Goal: Task Accomplishment & Management: Use online tool/utility

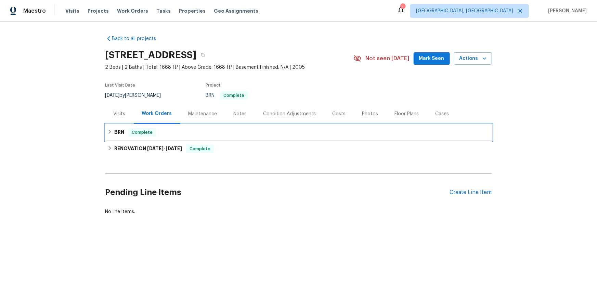
click at [111, 141] on div "BRN Complete" at bounding box center [298, 132] width 386 height 16
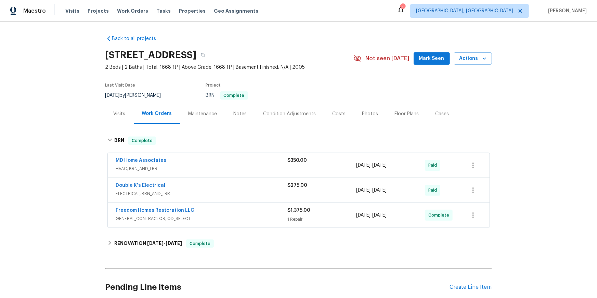
click at [121, 124] on div "Visits" at bounding box center [119, 114] width 28 height 20
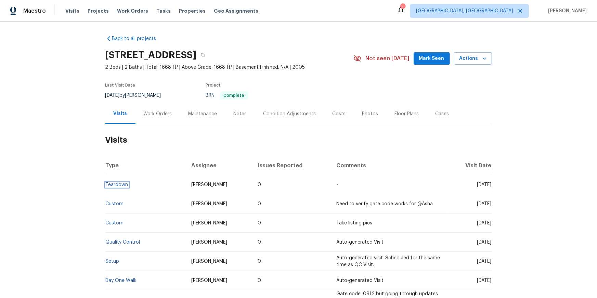
click at [120, 187] on link "Teardown" at bounding box center [117, 184] width 23 height 5
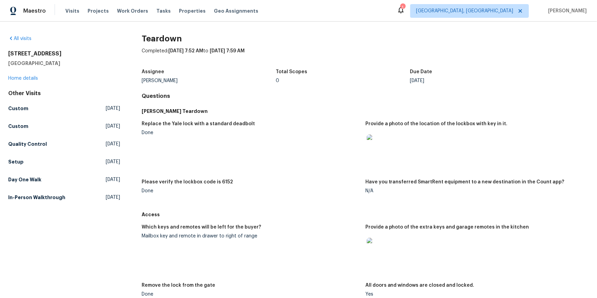
click at [378, 156] on img at bounding box center [378, 145] width 22 height 22
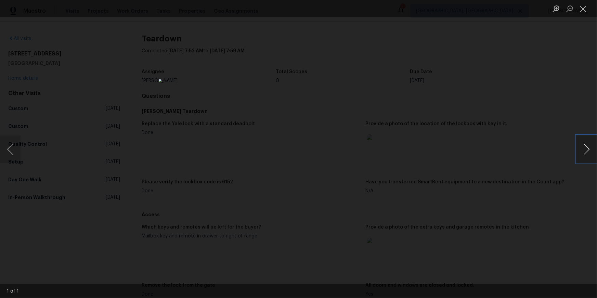
click at [586, 151] on button "Next image" at bounding box center [586, 148] width 21 height 27
click at [584, 147] on button "Next image" at bounding box center [586, 148] width 21 height 27
click at [583, 146] on button "Next image" at bounding box center [586, 148] width 21 height 27
drag, startPoint x: 583, startPoint y: 10, endPoint x: 574, endPoint y: 17, distance: 11.6
click at [583, 10] on button "Close lightbox" at bounding box center [583, 9] width 14 height 12
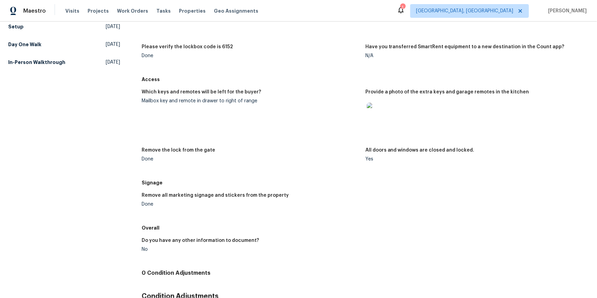
scroll to position [140, 0]
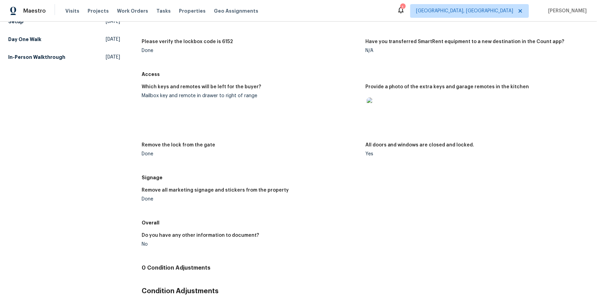
click at [375, 119] on img at bounding box center [378, 108] width 22 height 22
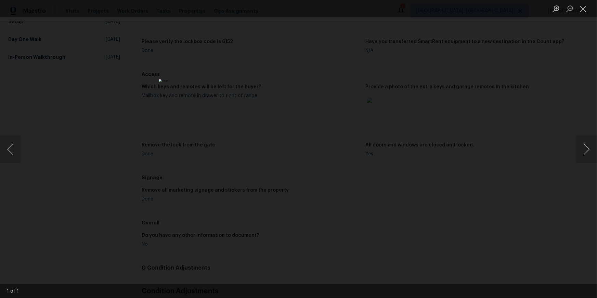
click at [590, 12] on ul "Lightbox" at bounding box center [573, 8] width 48 height 17
click at [583, 10] on button "Close lightbox" at bounding box center [583, 9] width 14 height 12
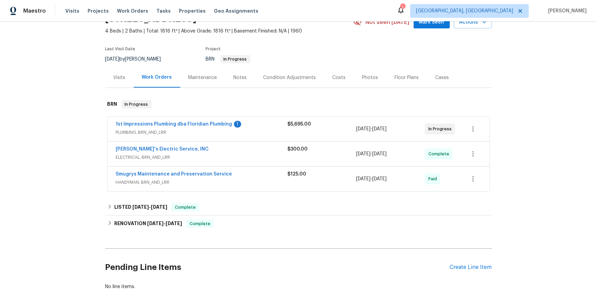
scroll to position [34, 0]
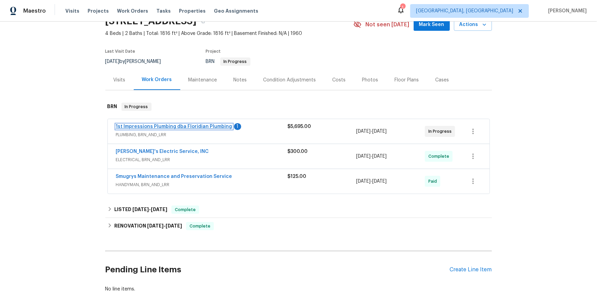
click at [191, 129] on link "1st Impressions Plumbing dba Floridian Plumbing" at bounding box center [174, 126] width 116 height 5
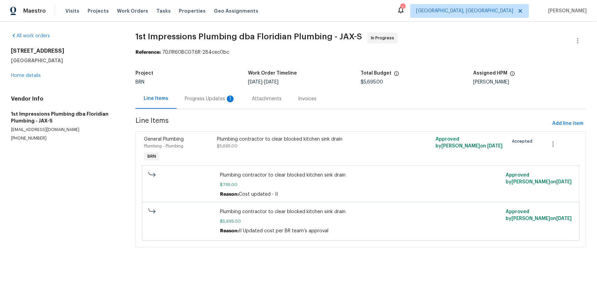
click at [231, 102] on div "Progress Updates 1" at bounding box center [210, 98] width 51 height 7
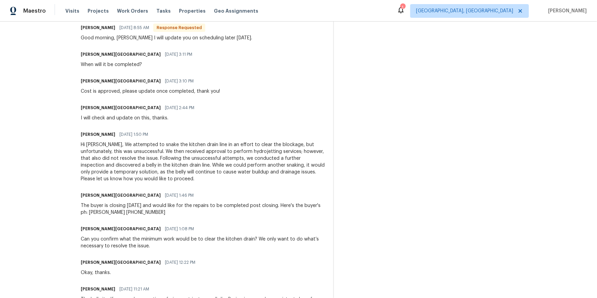
scroll to position [221, 0]
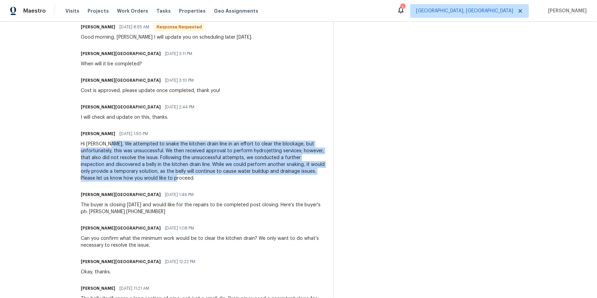
drag, startPoint x: 108, startPoint y: 194, endPoint x: 220, endPoint y: 230, distance: 118.3
click at [221, 182] on div "Hi [PERSON_NAME], We attempted to snake the kitchen drain line in an effort to …" at bounding box center [203, 161] width 244 height 41
click at [216, 182] on div "Hi [PERSON_NAME], We attempted to snake the kitchen drain line in an effort to …" at bounding box center [203, 161] width 244 height 41
drag, startPoint x: 108, startPoint y: 195, endPoint x: 101, endPoint y: 226, distance: 31.9
click at [102, 182] on div "Hi [PERSON_NAME], We attempted to snake the kitchen drain line in an effort to …" at bounding box center [203, 161] width 244 height 41
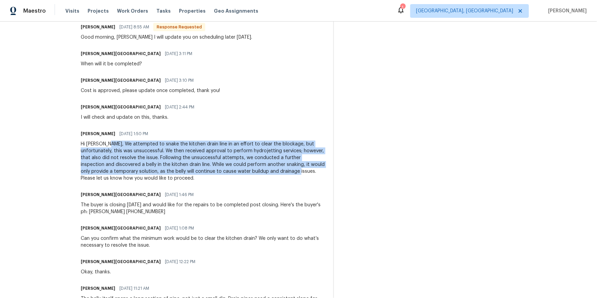
copy div "We attempted to snake the kitchen drain line in an effort to clear the blockage…"
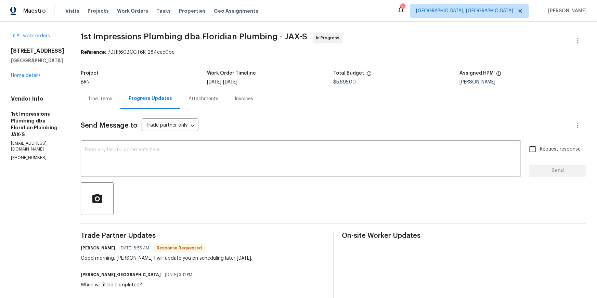
scroll to position [1, 0]
